Goal: Task Accomplishment & Management: Complete application form

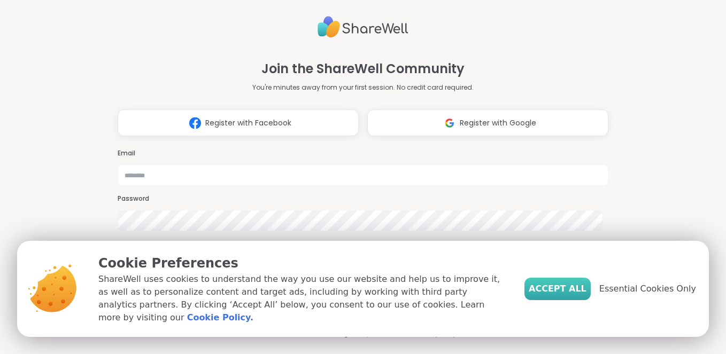
click at [570, 296] on span "Accept All" at bounding box center [558, 289] width 58 height 13
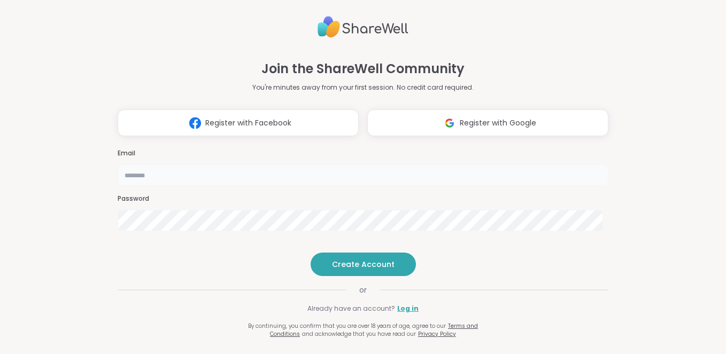
click at [375, 165] on input "email" at bounding box center [363, 175] width 491 height 21
type input "**********"
click at [353, 270] on span "Create Account" at bounding box center [363, 264] width 63 height 11
